Goal: Entertainment & Leisure: Consume media (video, audio)

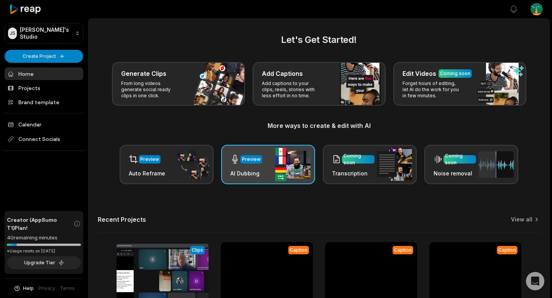
scroll to position [84, 0]
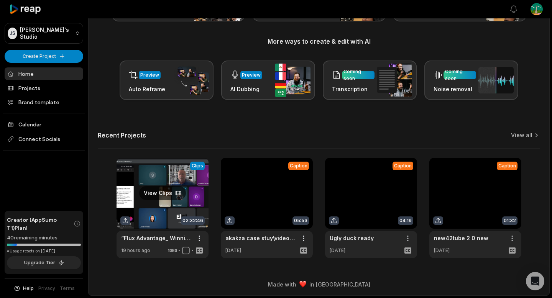
click at [162, 186] on link at bounding box center [163, 208] width 92 height 100
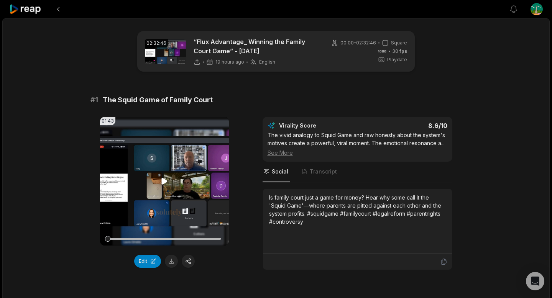
click at [180, 138] on video "Your browser does not support mp4 format." at bounding box center [164, 181] width 129 height 129
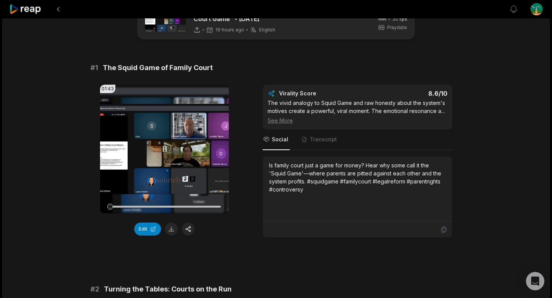
scroll to position [34, 0]
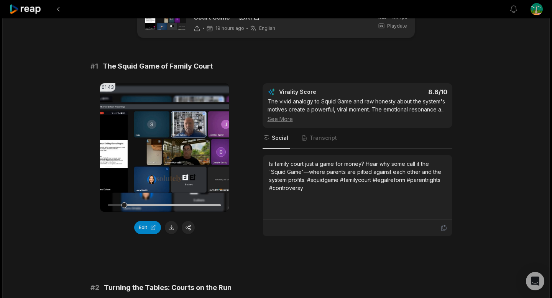
click at [151, 156] on video "Your browser does not support mp4 format." at bounding box center [164, 147] width 129 height 129
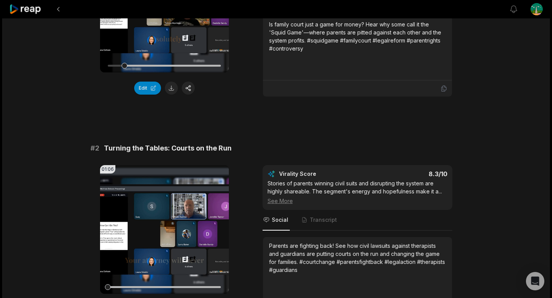
scroll to position [218, 0]
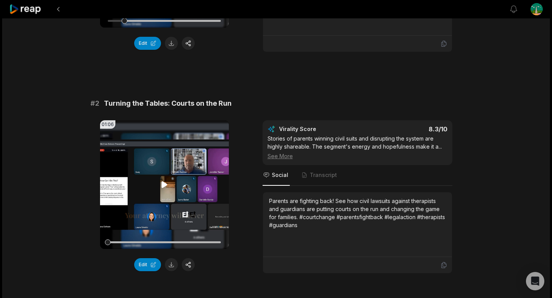
click at [159, 170] on video "Your browser does not support mp4 format." at bounding box center [164, 184] width 129 height 129
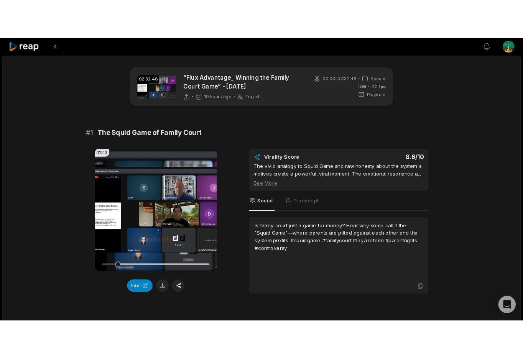
scroll to position [288, 0]
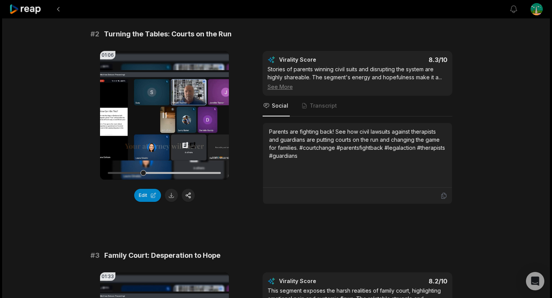
click at [163, 87] on video "Your browser does not support mp4 format." at bounding box center [164, 115] width 129 height 129
click at [155, 81] on video "Your browser does not support mp4 format." at bounding box center [164, 115] width 129 height 129
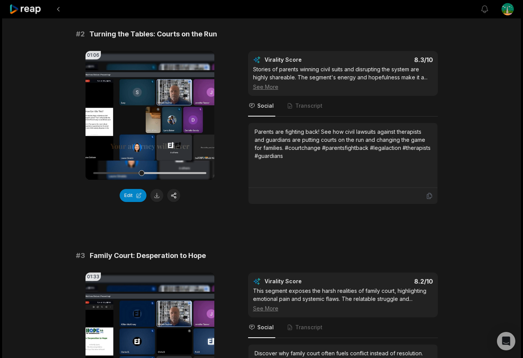
scroll to position [0, 0]
